Goal: Task Accomplishment & Management: Manage account settings

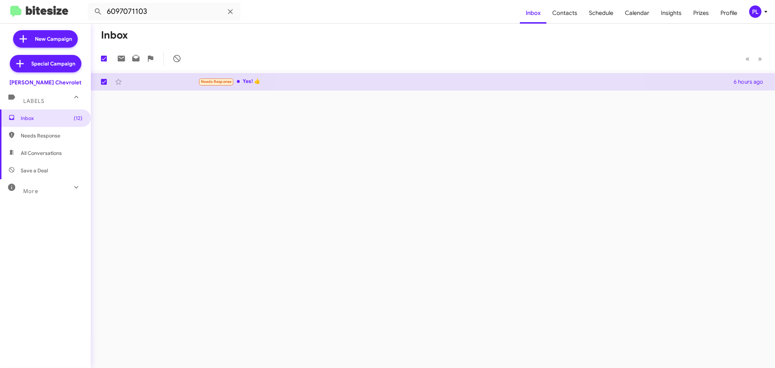
click at [767, 8] on icon at bounding box center [766, 11] width 9 height 9
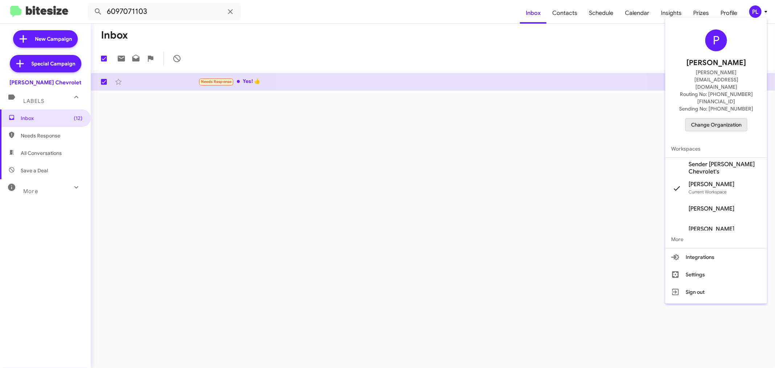
click at [719, 118] on span "Change Organization" at bounding box center [716, 124] width 51 height 12
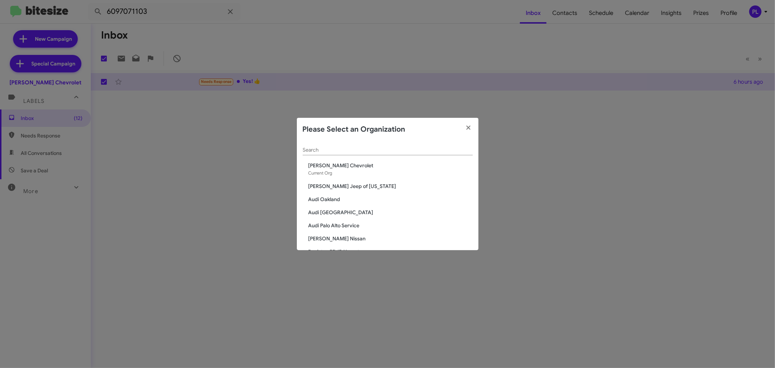
click at [404, 153] on input "Search" at bounding box center [388, 150] width 170 height 6
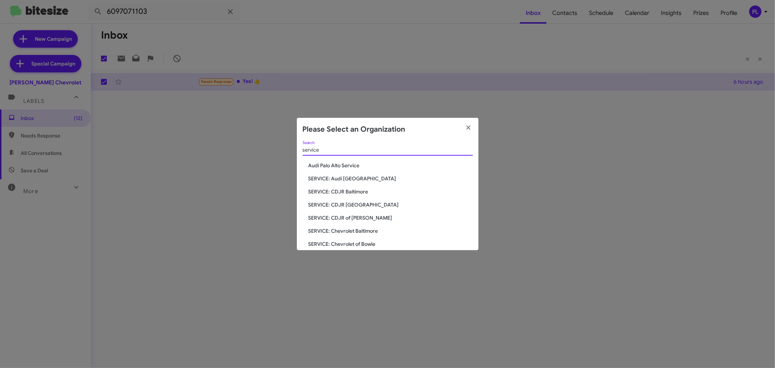
drag, startPoint x: 330, startPoint y: 149, endPoint x: 302, endPoint y: 149, distance: 28.0
click at [302, 149] on div "service Search Audi Palo Alto Service SERVICE: Audi Oakland SERVICE: CDJR Balti…" at bounding box center [388, 195] width 182 height 109
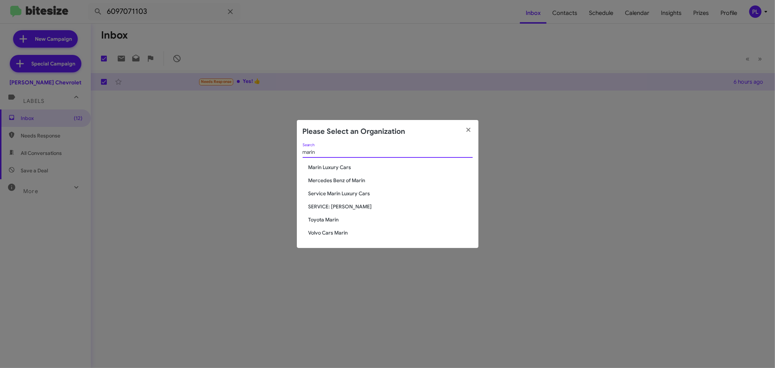
type input "marin"
click at [318, 193] on span "Service Marin Luxury Cars" at bounding box center [391, 193] width 164 height 7
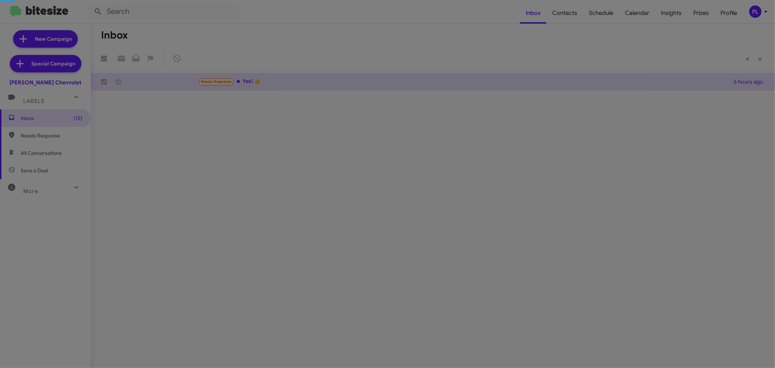
checkbox input "false"
